Goal: Information Seeking & Learning: Learn about a topic

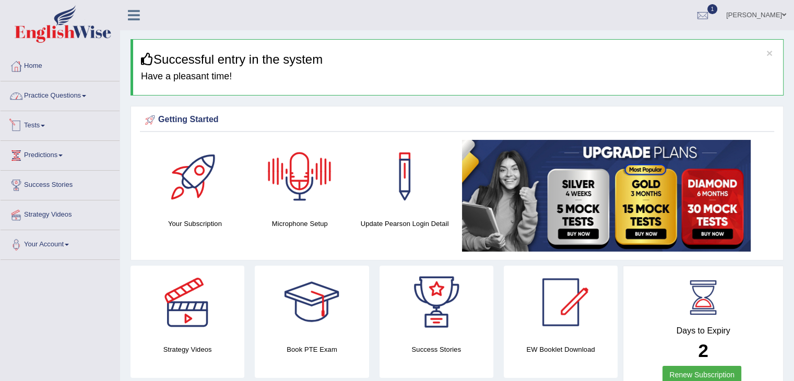
click at [63, 93] on link "Practice Questions" at bounding box center [60, 94] width 119 height 26
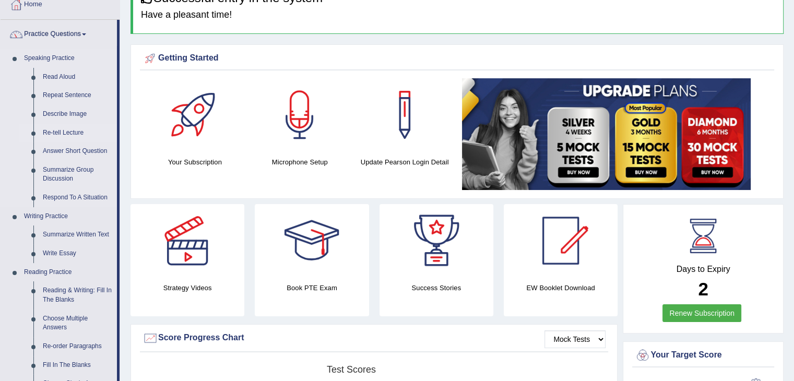
scroll to position [104, 0]
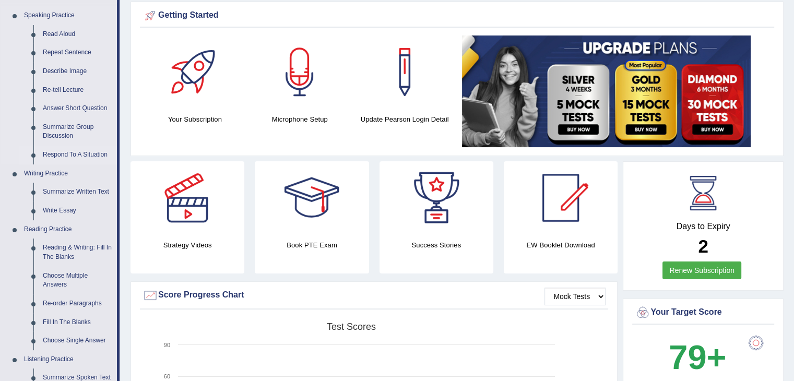
click at [67, 152] on link "Respond To A Situation" at bounding box center [77, 155] width 79 height 19
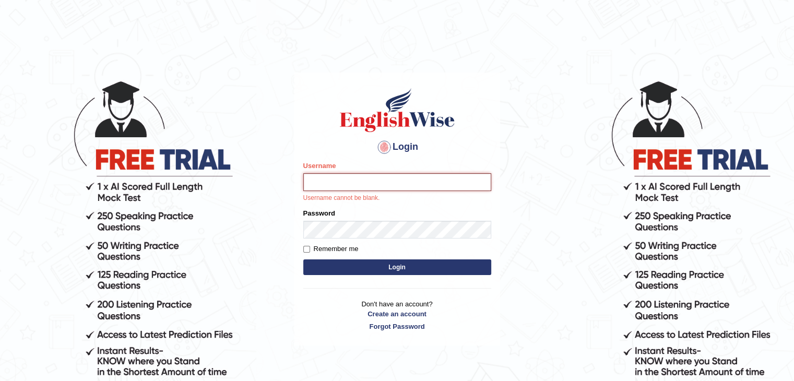
type input "Hasan_thapa"
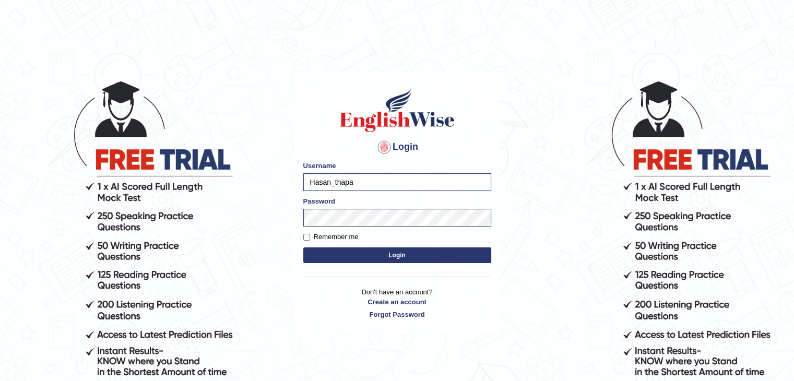
click at [397, 258] on button "Login" at bounding box center [397, 255] width 188 height 16
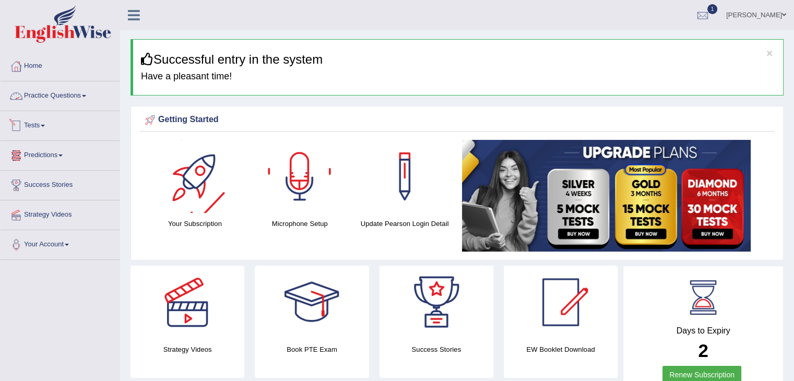
click at [40, 101] on link "Practice Questions" at bounding box center [60, 94] width 119 height 26
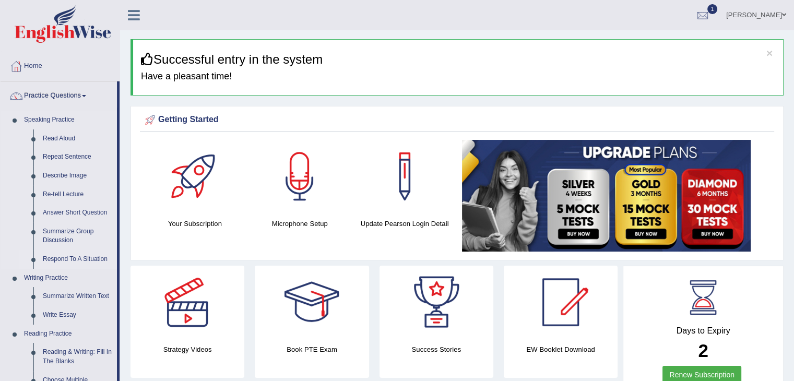
click at [61, 255] on link "Respond To A Situation" at bounding box center [77, 259] width 79 height 19
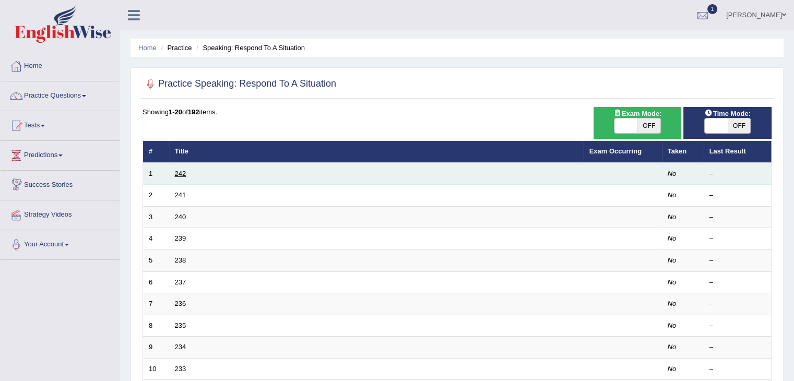
click at [179, 176] on link "242" at bounding box center [180, 174] width 11 height 8
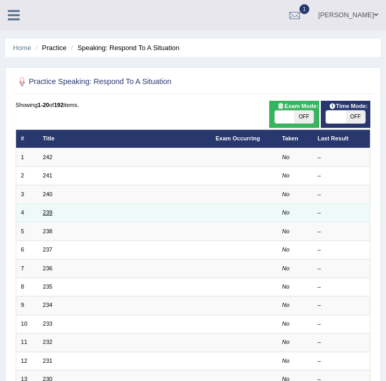
click at [46, 210] on link "239" at bounding box center [47, 212] width 9 height 6
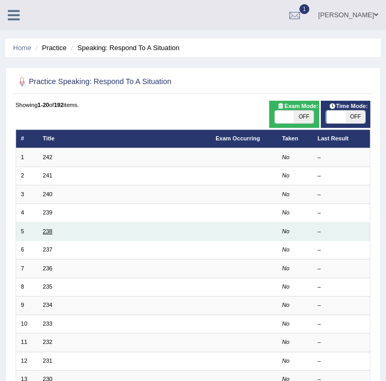
click at [49, 232] on link "238" at bounding box center [47, 231] width 9 height 6
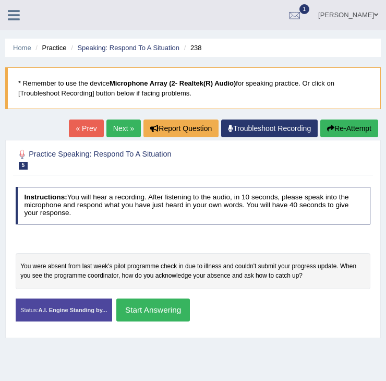
click at [161, 308] on button "Start Answering" at bounding box center [153, 310] width 74 height 22
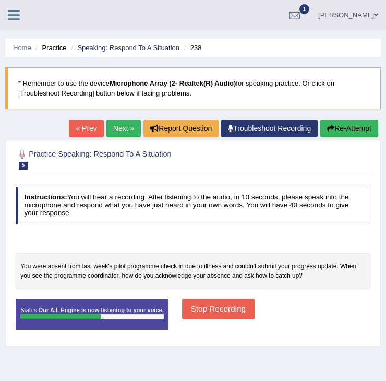
click at [235, 309] on button "Stop Recording" at bounding box center [218, 309] width 73 height 20
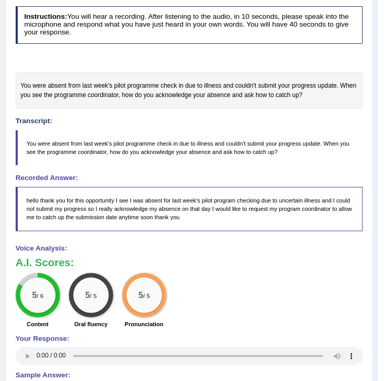
scroll to position [282, 0]
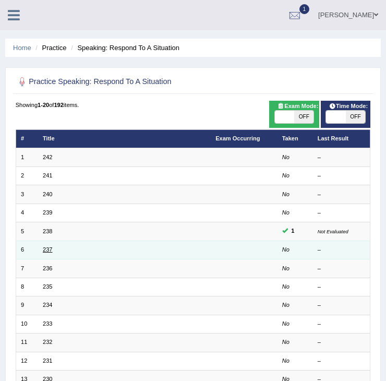
click at [50, 248] on link "237" at bounding box center [47, 249] width 9 height 6
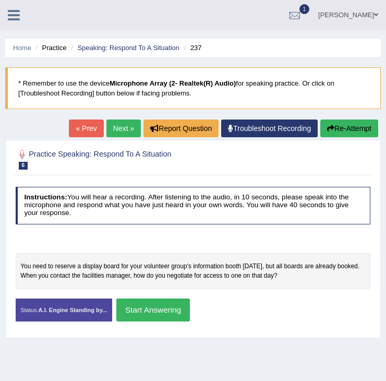
click at [173, 308] on button "Start Answering" at bounding box center [153, 310] width 74 height 22
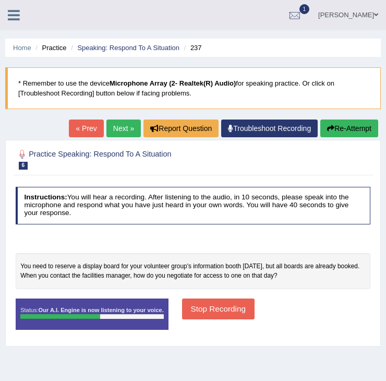
click at [230, 305] on button "Stop Recording" at bounding box center [218, 309] width 73 height 20
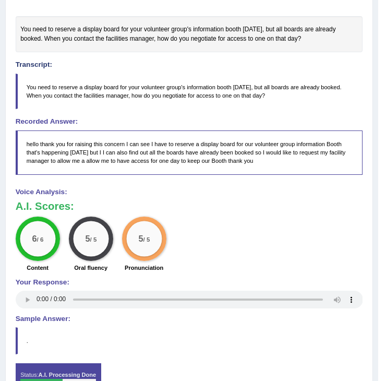
scroll to position [96, 0]
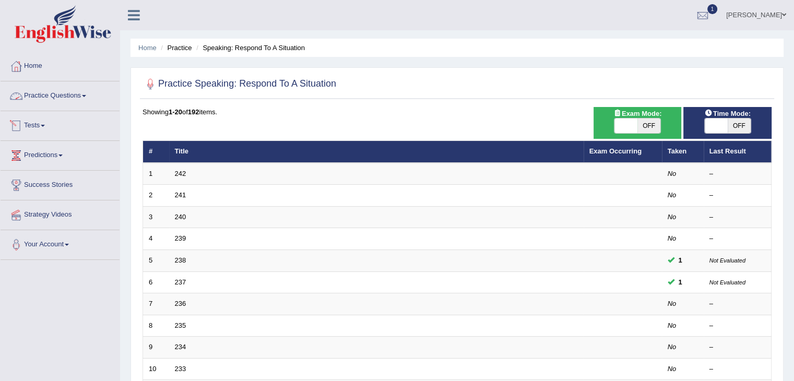
click at [67, 97] on link "Practice Questions" at bounding box center [60, 94] width 119 height 26
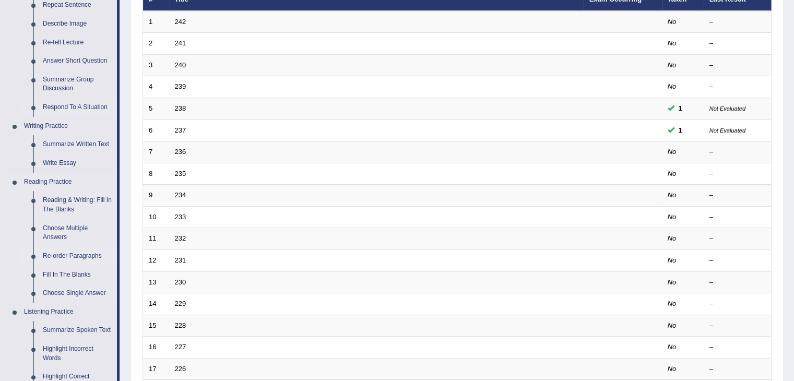
scroll to position [157, 0]
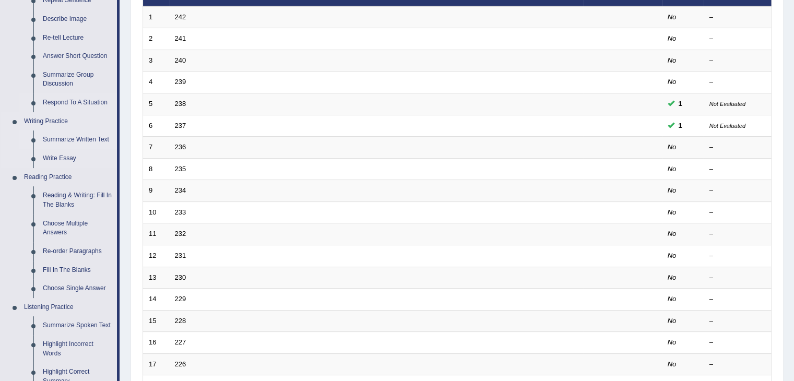
click at [94, 139] on link "Summarize Written Text" at bounding box center [77, 140] width 79 height 19
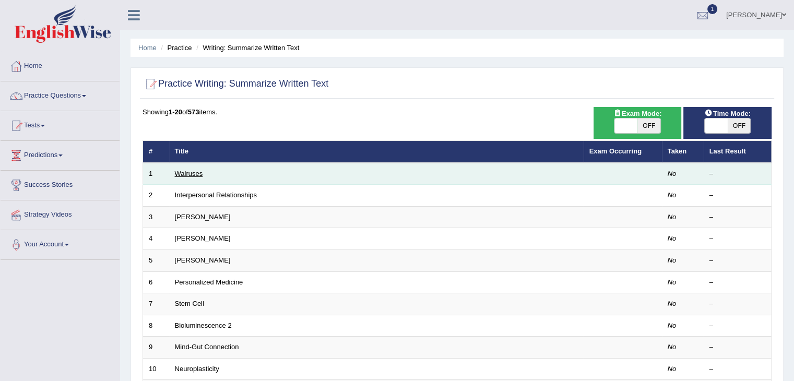
click at [189, 174] on link "Walruses" at bounding box center [189, 174] width 28 height 8
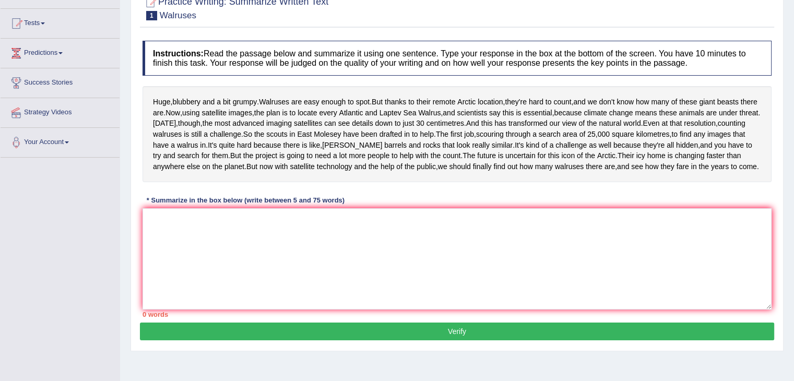
scroll to position [104, 0]
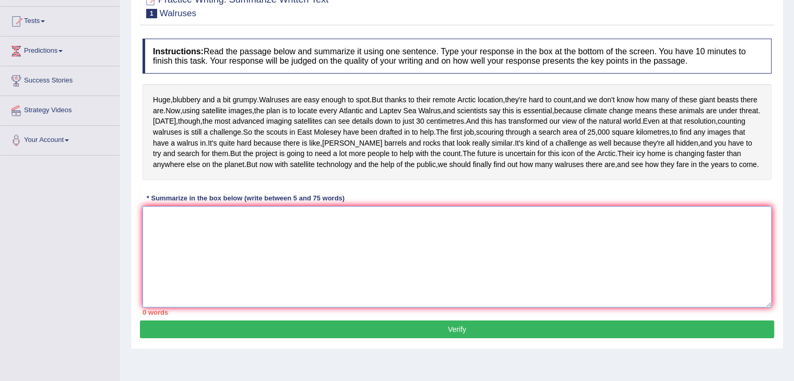
click at [204, 270] on textarea at bounding box center [457, 256] width 629 height 101
click at [265, 287] on textarea at bounding box center [457, 256] width 629 height 101
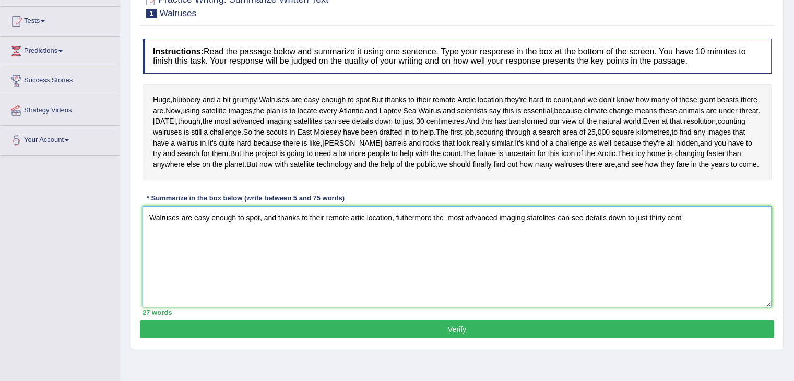
drag, startPoint x: 430, startPoint y: 268, endPoint x: 466, endPoint y: 303, distance: 50.2
click at [431, 270] on textarea "Walruses are easy enough to spot, and thanks to their remote artic location, fu…" at bounding box center [457, 256] width 629 height 101
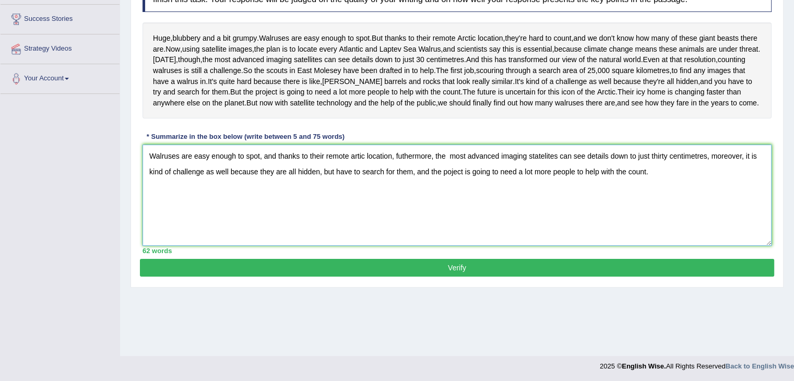
scroll to position [167, 0]
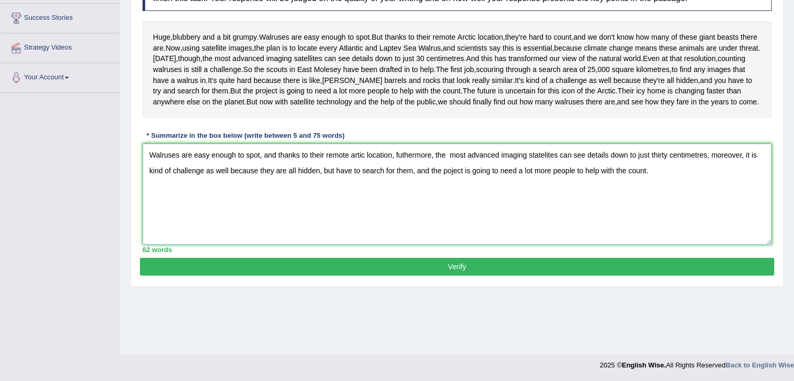
click at [392, 207] on textarea "Walruses are easy enough to spot, and thanks to their remote artic location, fu…" at bounding box center [457, 194] width 629 height 101
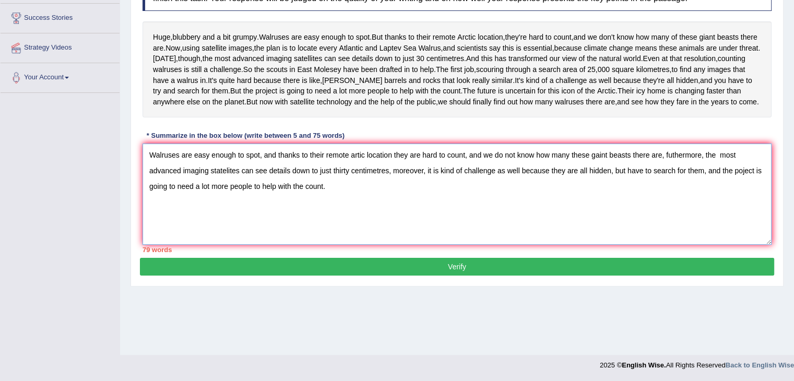
drag, startPoint x: 706, startPoint y: 206, endPoint x: 389, endPoint y: 226, distance: 317.5
click at [389, 226] on textarea "Walruses are easy enough to spot, and thanks to their remote artic location the…" at bounding box center [457, 194] width 629 height 101
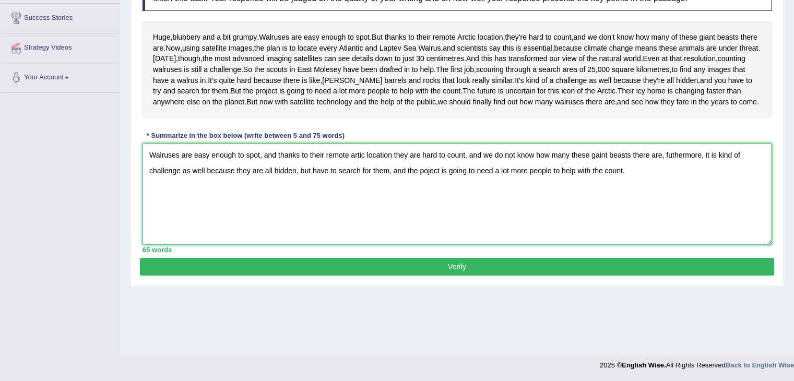
type textarea "Walruses are easy enough to spot, and thanks to their remote artic location the…"
click at [408, 276] on button "Verify" at bounding box center [457, 267] width 634 height 18
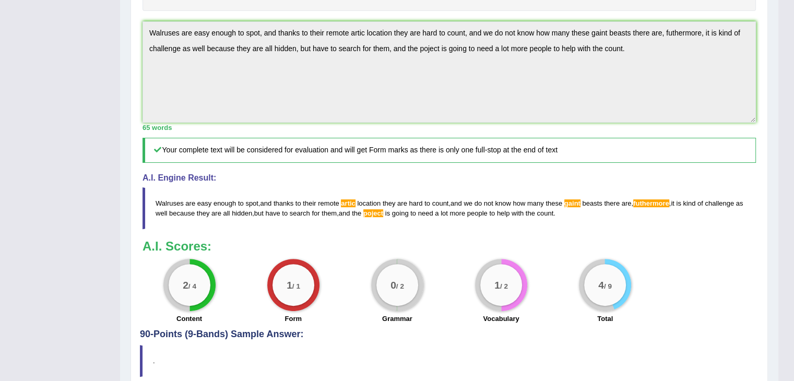
scroll to position [372, 0]
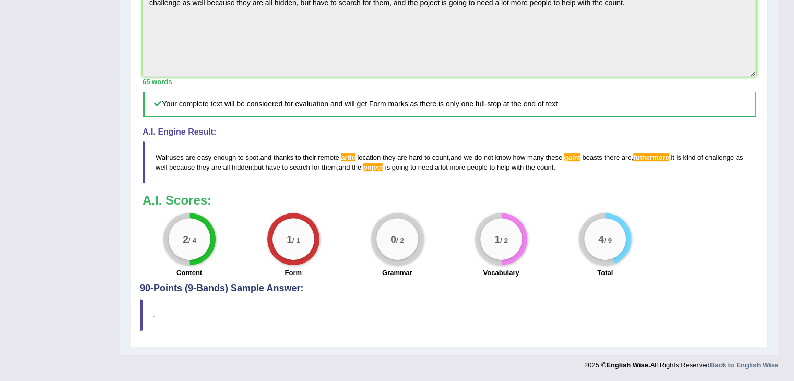
drag, startPoint x: 576, startPoint y: 170, endPoint x: 197, endPoint y: 155, distance: 378.8
click at [245, 163] on blockquote "Walruses are easy enough to spot , and thanks to their remote artic location th…" at bounding box center [449, 162] width 613 height 42
drag, startPoint x: 157, startPoint y: 158, endPoint x: 577, endPoint y: 190, distance: 421.5
drag, startPoint x: 579, startPoint y: 172, endPoint x: 216, endPoint y: 140, distance: 364.8
click at [216, 140] on div "A.I. Engine Result: Walruses are easy enough to spot , and thanks to their remo…" at bounding box center [449, 155] width 613 height 56
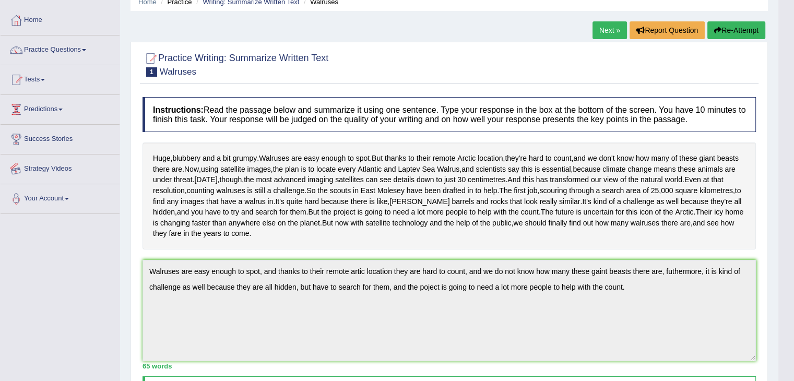
scroll to position [0, 0]
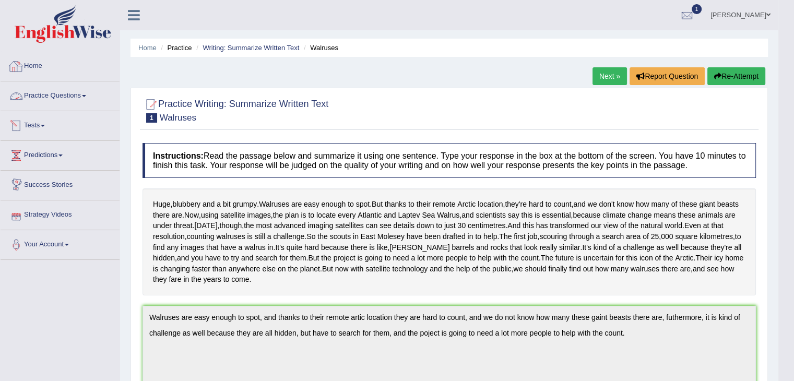
click at [63, 91] on link "Practice Questions" at bounding box center [60, 94] width 119 height 26
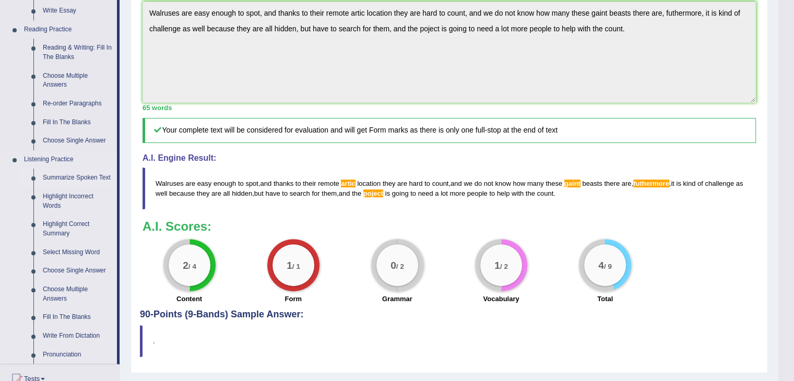
scroll to position [365, 0]
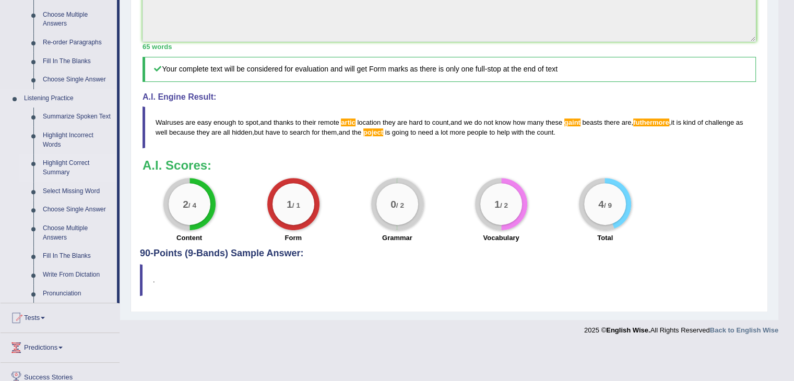
click at [58, 170] on link "Highlight Correct Summary" at bounding box center [77, 168] width 79 height 28
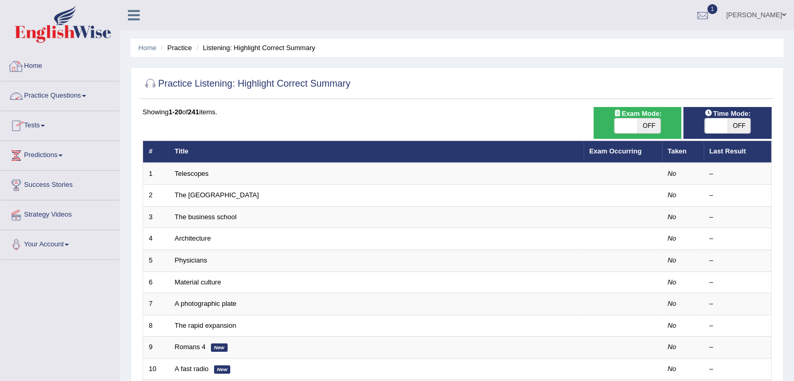
click at [88, 93] on link "Practice Questions" at bounding box center [60, 94] width 119 height 26
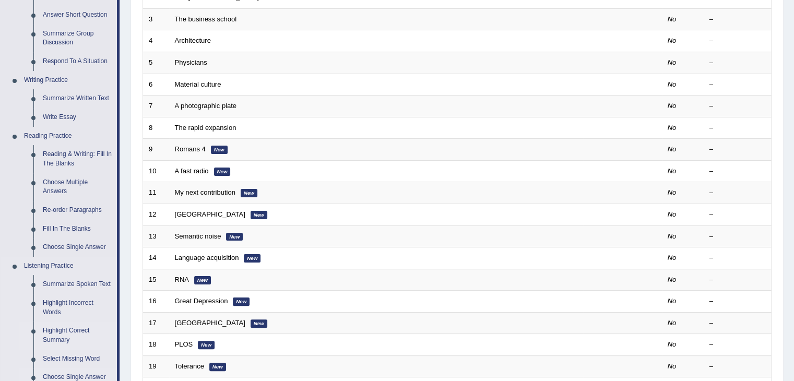
scroll to position [261, 0]
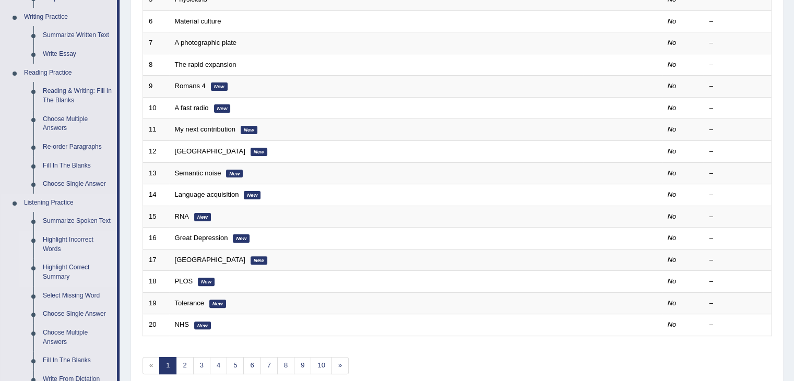
click at [61, 243] on link "Highlight Incorrect Words" at bounding box center [77, 245] width 79 height 28
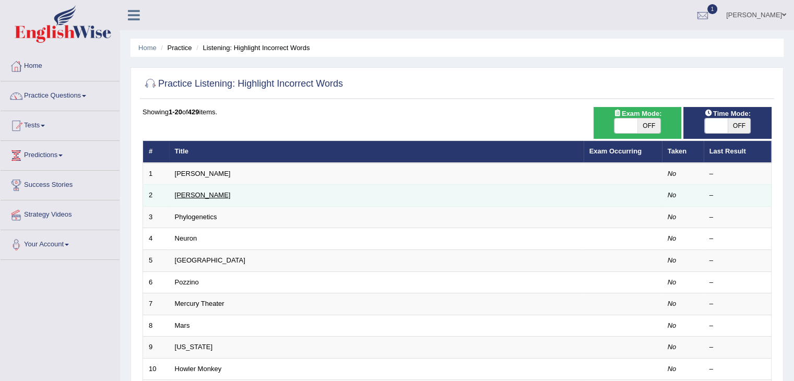
click at [178, 191] on link "[PERSON_NAME]" at bounding box center [203, 195] width 56 height 8
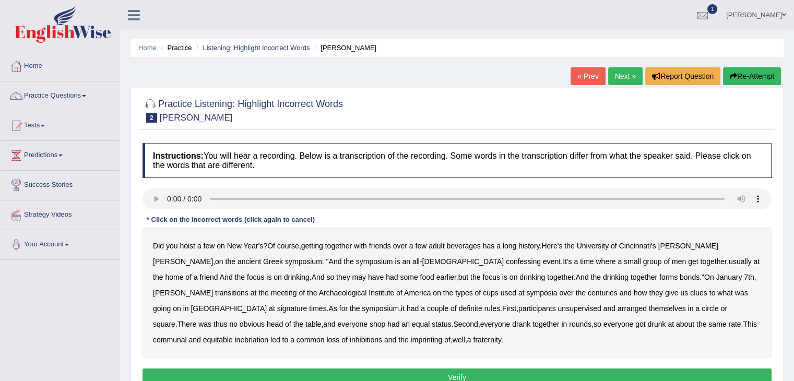
click at [506, 259] on b "confessing" at bounding box center [523, 261] width 35 height 8
click at [249, 289] on b "transitions" at bounding box center [231, 293] width 33 height 8
click at [308, 304] on b "signature" at bounding box center [292, 308] width 30 height 8
click at [558, 307] on b "unsupervised" at bounding box center [579, 308] width 43 height 8
click at [411, 339] on b "imprinting" at bounding box center [427, 340] width 32 height 8
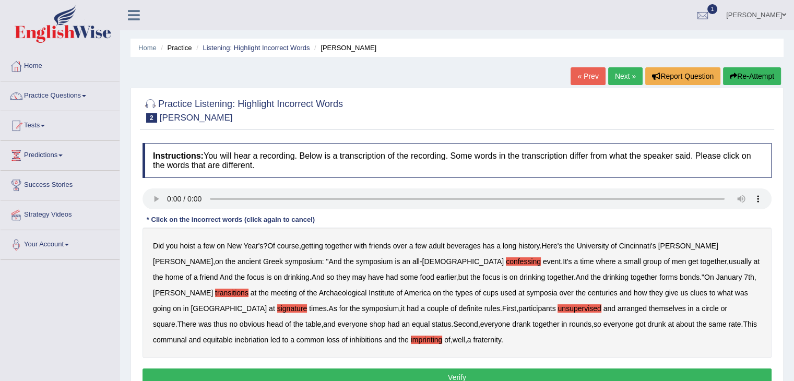
scroll to position [52, 0]
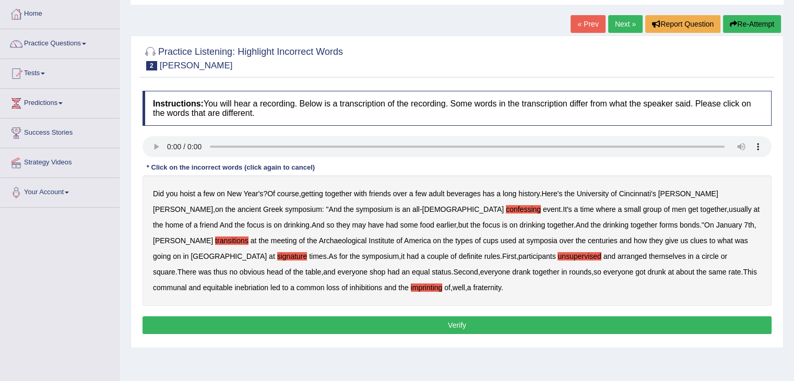
click at [450, 326] on button "Verify" at bounding box center [457, 325] width 629 height 18
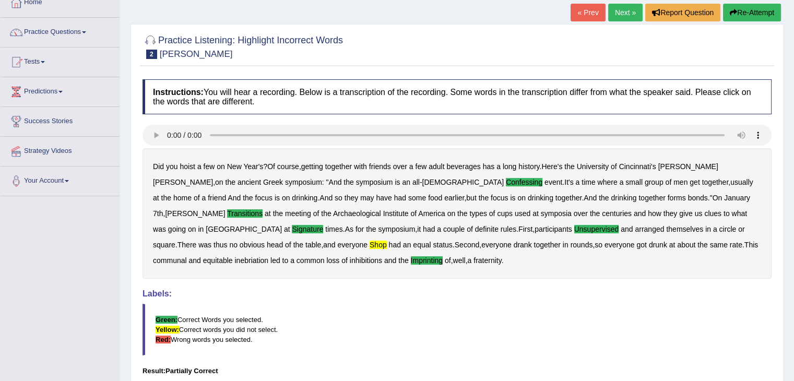
scroll to position [63, 0]
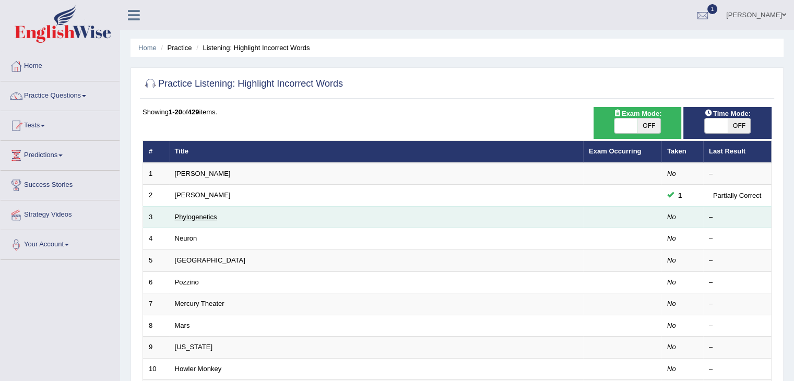
drag, startPoint x: 0, startPoint y: 0, endPoint x: 190, endPoint y: 212, distance: 284.7
click at [190, 213] on link "Phylogenetics" at bounding box center [196, 217] width 42 height 8
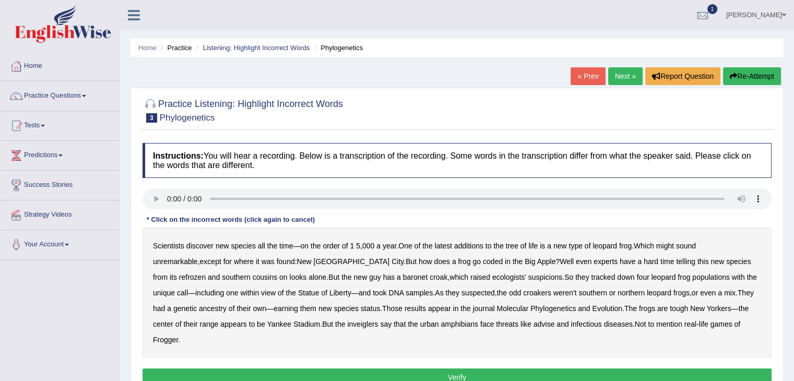
click at [468, 243] on b "additions" at bounding box center [468, 246] width 29 height 8
click at [483, 261] on b "coded" at bounding box center [493, 261] width 20 height 8
click at [206, 273] on b "refrozen" at bounding box center [192, 277] width 27 height 8
click at [403, 276] on b "baronet" at bounding box center [415, 277] width 25 height 8
click at [347, 324] on b "inveiglers" at bounding box center [362, 324] width 31 height 8
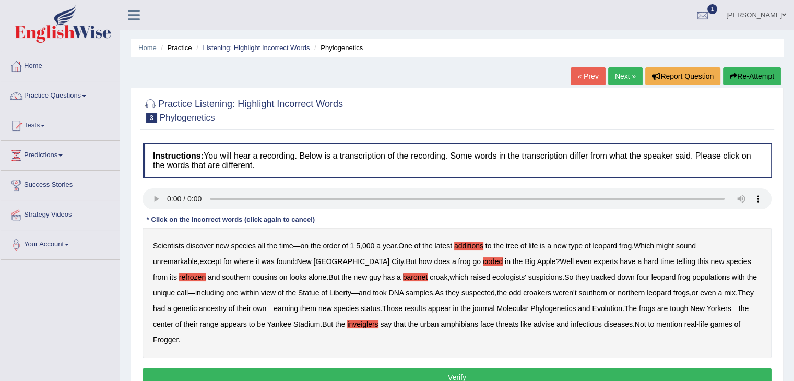
drag, startPoint x: 482, startPoint y: 323, endPoint x: 493, endPoint y: 323, distance: 10.4
click at [534, 323] on b "advise" at bounding box center [544, 324] width 21 height 8
click at [467, 245] on b "additions" at bounding box center [468, 246] width 29 height 8
click at [494, 369] on button "Verify" at bounding box center [457, 378] width 629 height 18
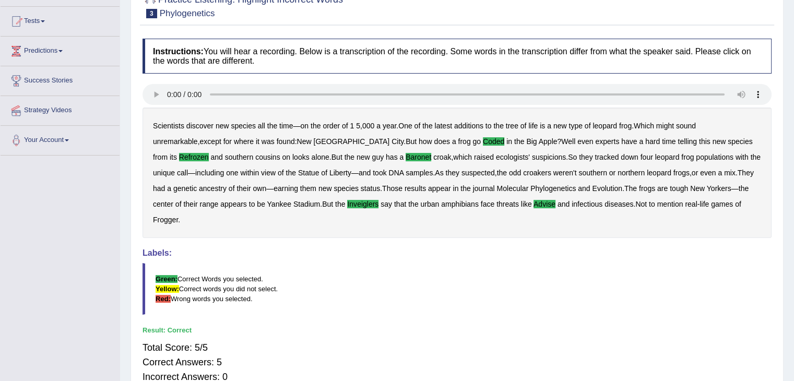
scroll to position [167, 0]
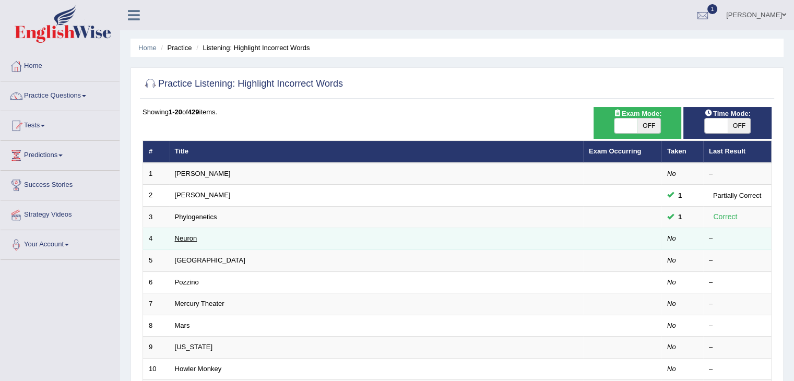
click at [186, 236] on link "Neuron" at bounding box center [186, 238] width 22 height 8
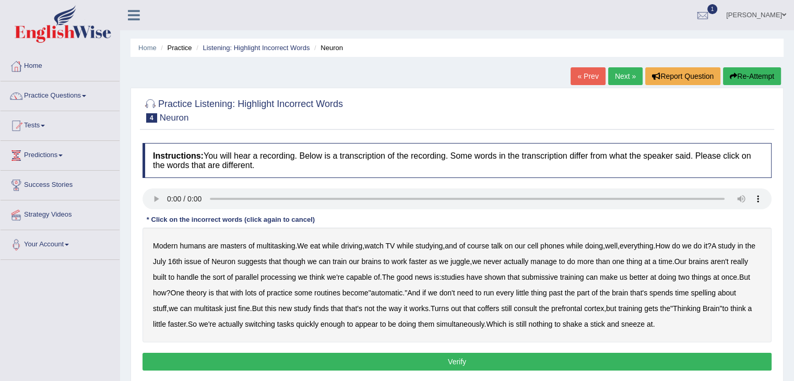
click at [487, 246] on b "course" at bounding box center [478, 246] width 22 height 8
click at [489, 243] on b "course" at bounding box center [478, 246] width 22 height 8
click at [618, 246] on b "well" at bounding box center [611, 246] width 13 height 8
click at [558, 274] on b "submissive" at bounding box center [540, 277] width 36 height 8
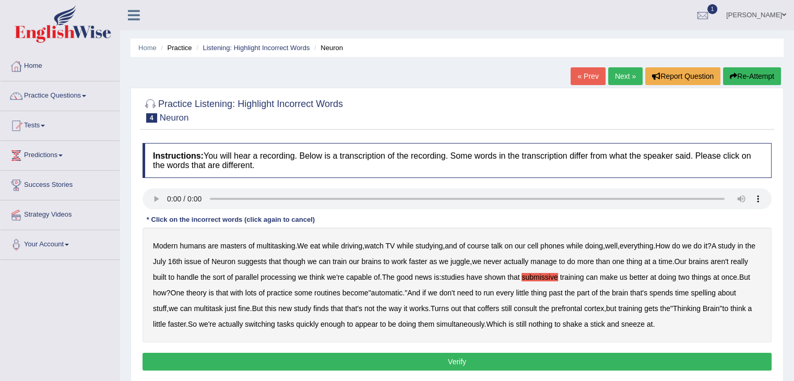
click at [715, 290] on b "spelling" at bounding box center [703, 293] width 25 height 8
click at [499, 308] on b "coffers" at bounding box center [488, 308] width 22 height 8
click at [545, 357] on button "Verify" at bounding box center [457, 362] width 629 height 18
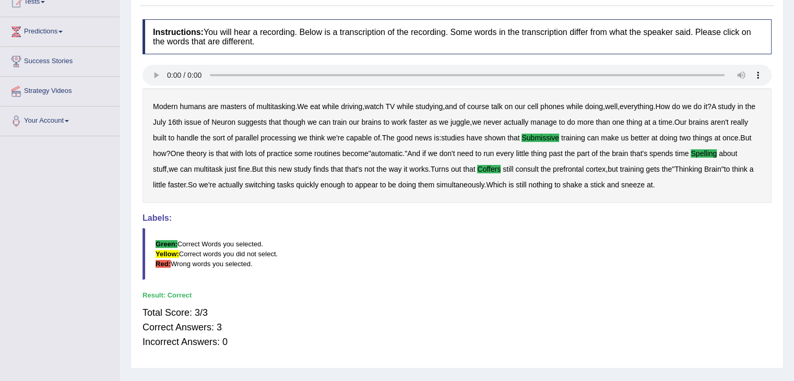
scroll to position [63, 0]
